Goal: Information Seeking & Learning: Learn about a topic

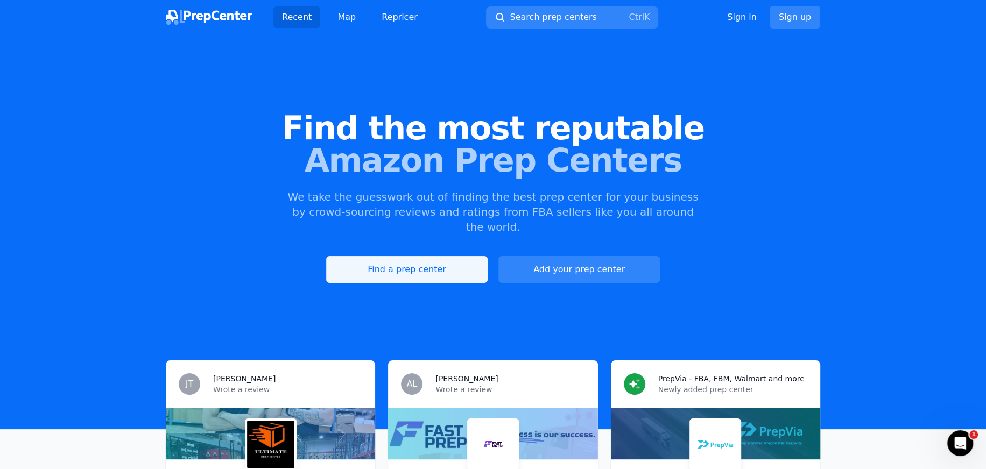
click at [444, 256] on link "Find a prep center" at bounding box center [406, 269] width 161 height 27
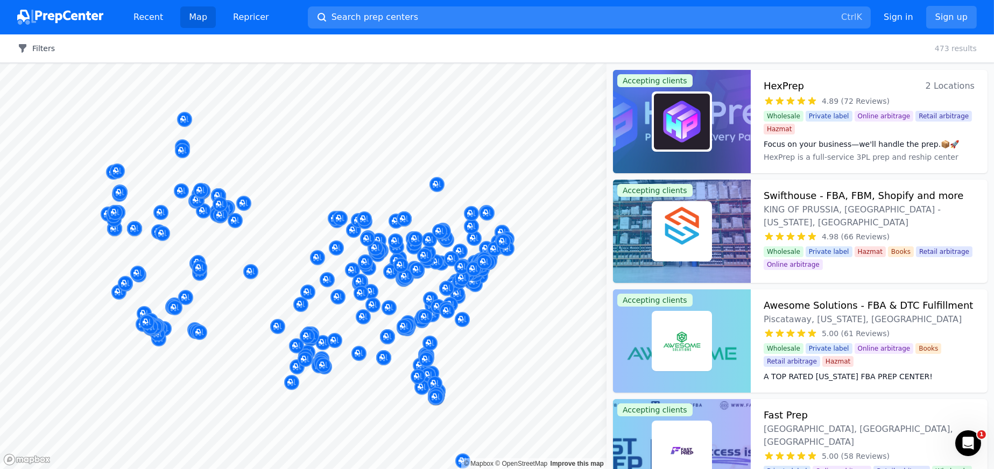
click at [23, 43] on button "Filters" at bounding box center [36, 48] width 38 height 11
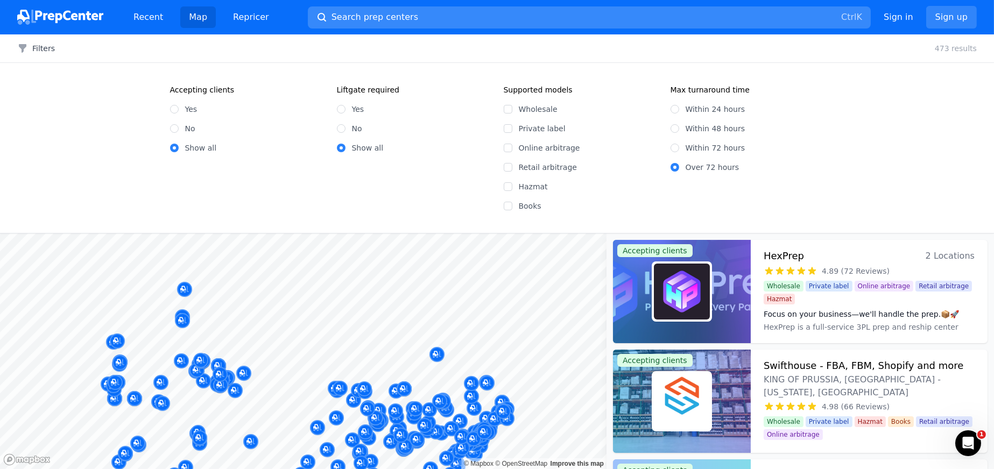
click at [656, 6] on button "Search prep centers Ctrl K" at bounding box center [589, 17] width 563 height 22
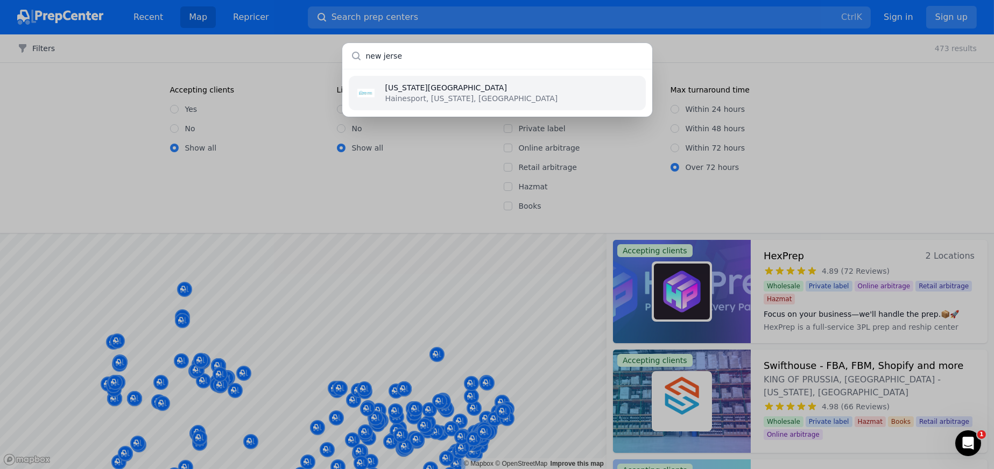
type input "[US_STATE]"
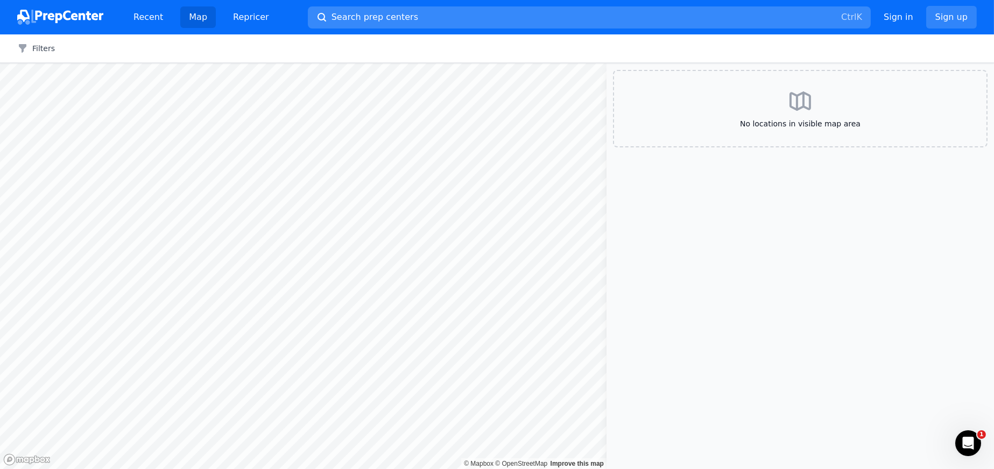
click at [384, 9] on button "Search prep centers Ctrl K" at bounding box center [589, 17] width 563 height 22
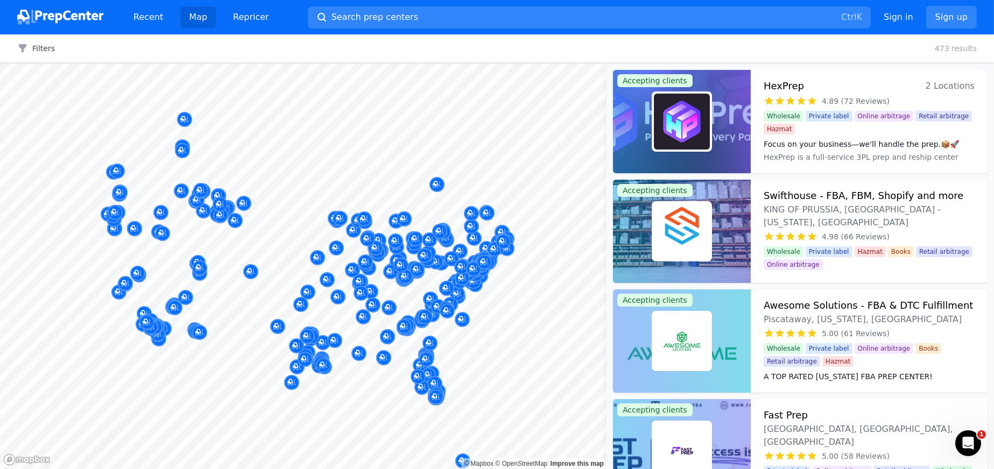
click at [556, 367] on div at bounding box center [497, 234] width 994 height 469
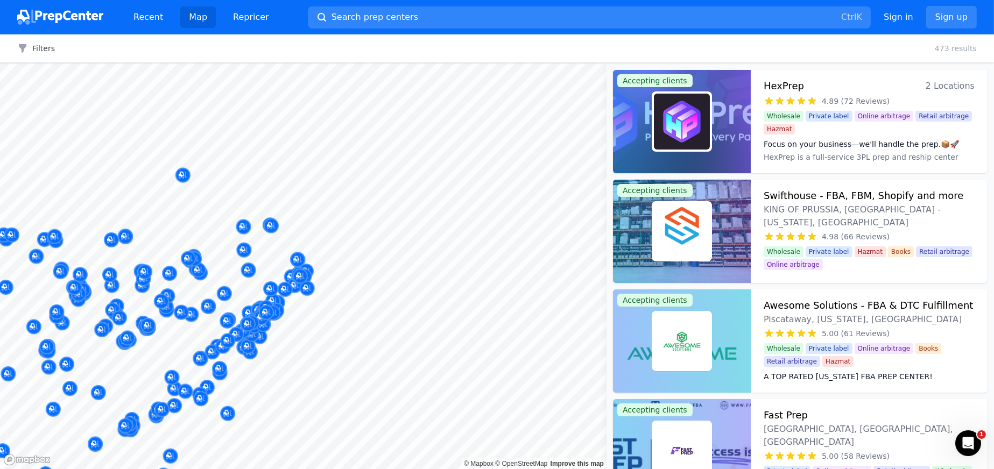
click at [462, 230] on body "Recent Map Repricer Search prep centers Ctrl K Open main menu Sign in Sign up F…" at bounding box center [497, 234] width 994 height 469
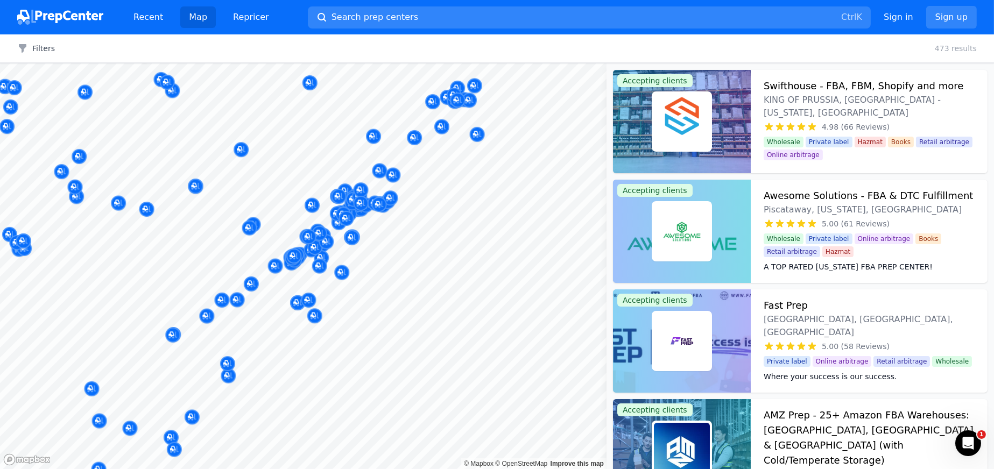
click at [370, 242] on body "Recent Map Repricer Search prep centers Ctrl K Open main menu Sign in Sign up F…" at bounding box center [497, 234] width 994 height 469
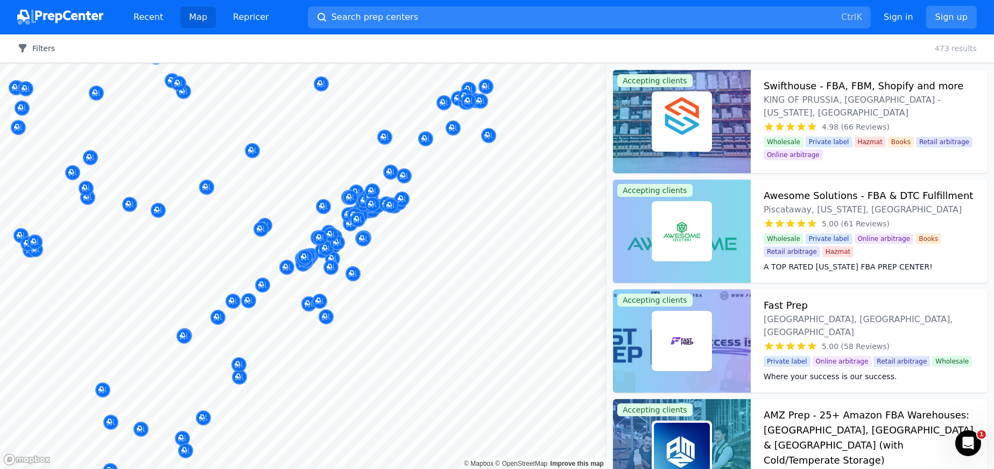
click at [33, 43] on button "Filters" at bounding box center [36, 48] width 38 height 11
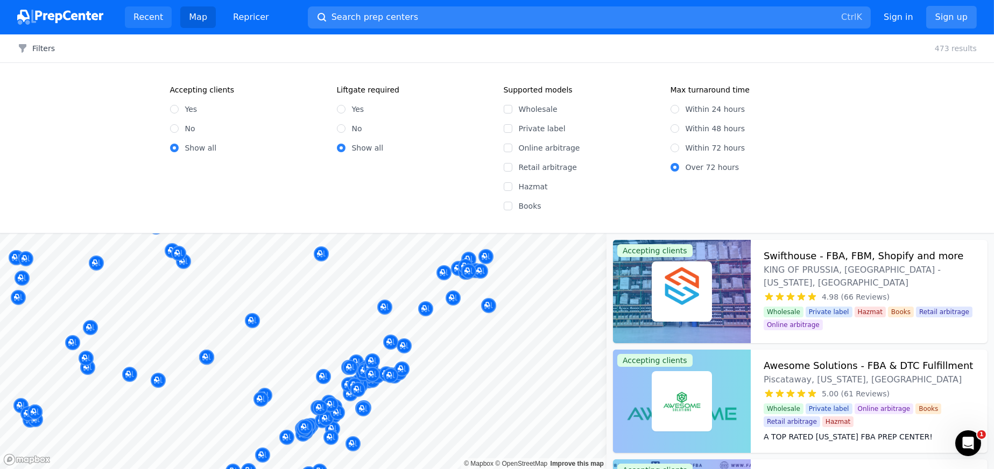
click at [125, 10] on link "Recent" at bounding box center [148, 17] width 47 height 22
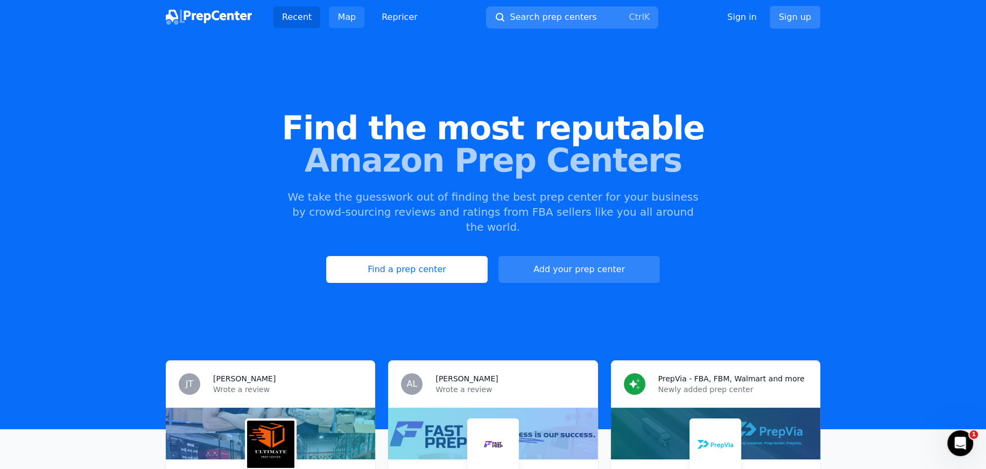
click at [364, 12] on link "Map" at bounding box center [347, 17] width 36 height 22
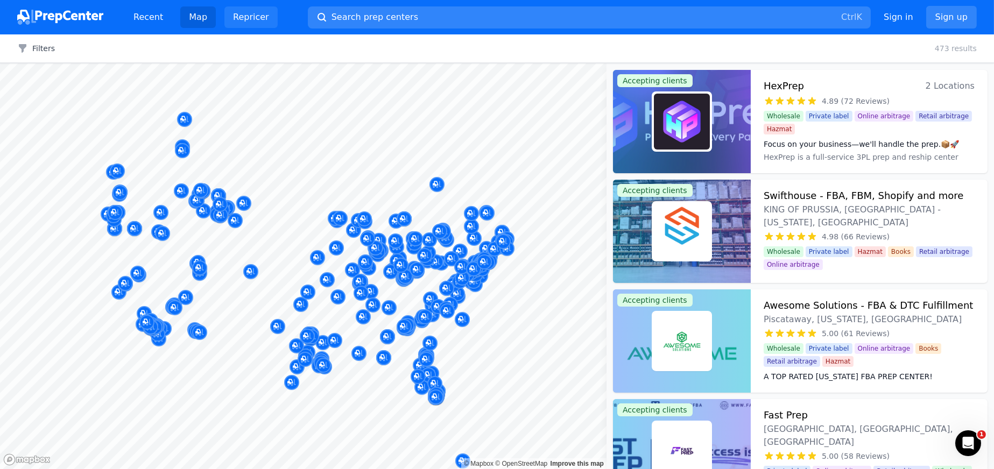
click at [224, 13] on link "Repricer" at bounding box center [250, 17] width 53 height 22
